Goal: Information Seeking & Learning: Check status

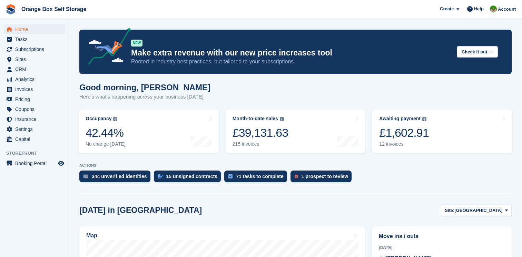
scroll to position [138, 0]
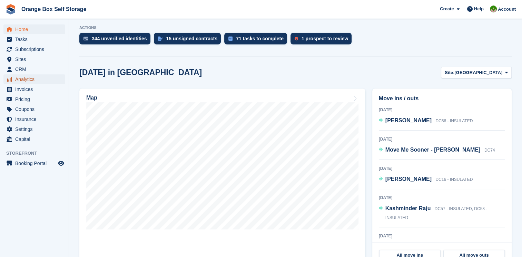
click at [34, 79] on span "Analytics" at bounding box center [35, 80] width 41 height 10
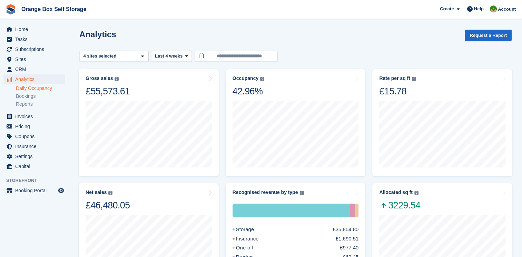
click at [38, 86] on link "Daily Occupancy" at bounding box center [40, 88] width 49 height 7
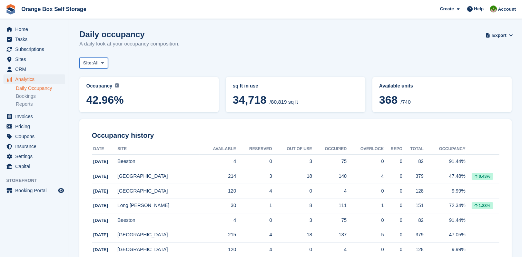
click at [101, 61] on span at bounding box center [103, 63] width 6 height 6
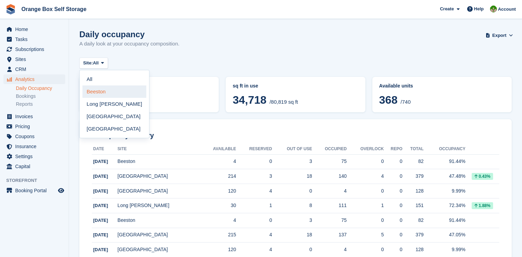
click at [99, 90] on link "Beeston" at bounding box center [114, 92] width 64 height 12
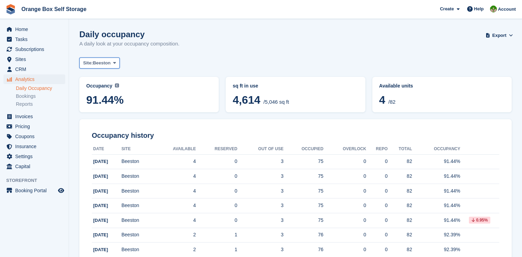
click at [112, 62] on span at bounding box center [115, 63] width 6 height 6
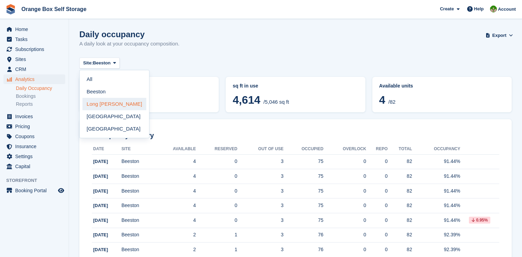
click at [104, 101] on link "Long [PERSON_NAME]" at bounding box center [114, 104] width 64 height 12
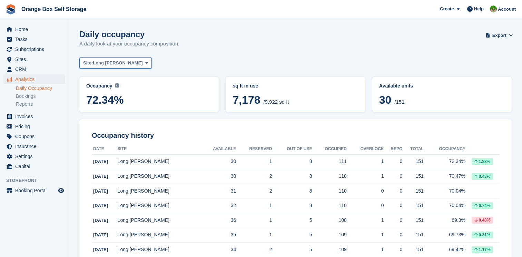
click at [144, 64] on span at bounding box center [147, 63] width 6 height 6
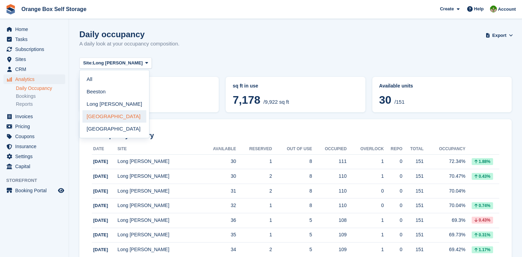
click at [107, 113] on link "[GEOGRAPHIC_DATA]" at bounding box center [114, 116] width 64 height 12
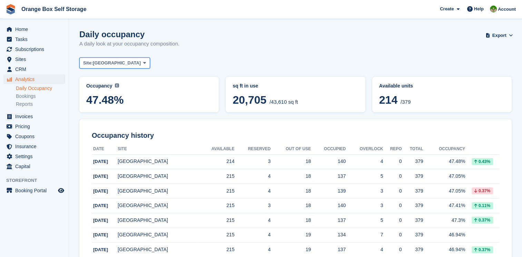
click at [113, 64] on button "Site: [GEOGRAPHIC_DATA]" at bounding box center [114, 63] width 71 height 11
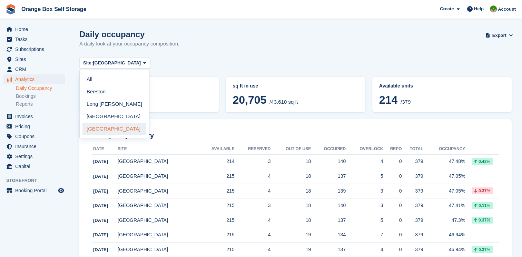
click at [104, 130] on link "[GEOGRAPHIC_DATA]" at bounding box center [114, 129] width 64 height 12
